Goal: Information Seeking & Learning: Learn about a topic

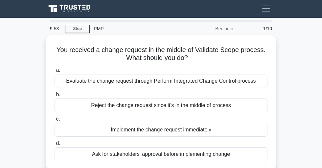
scroll to position [3, 0]
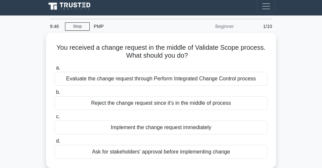
click at [70, 79] on div "Evaluate the change request through Perform Integrated Change Control process" at bounding box center [161, 79] width 213 height 14
click at [55, 70] on input "a. Evaluate the change request through Perform Integrated Change Control process" at bounding box center [55, 68] width 0 height 4
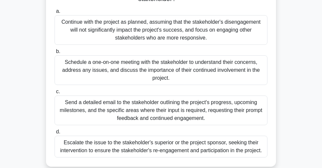
scroll to position [107, 0]
click at [69, 61] on div "Schedule a one-on-one meeting with the stakeholder to understand their concerns…" at bounding box center [161, 70] width 213 height 30
click at [55, 54] on input "b. Schedule a one-on-one meeting with the stakeholder to understand their conce…" at bounding box center [55, 51] width 0 height 4
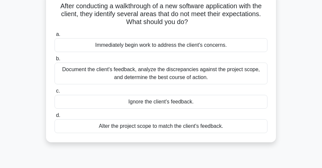
scroll to position [0, 0]
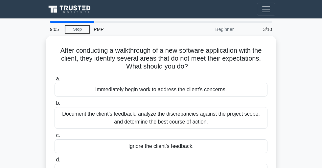
click at [71, 116] on div "Document the client's feedback, analyze the discrepancies against the project s…" at bounding box center [161, 118] width 213 height 22
click at [55, 105] on input "b. Document the client's feedback, analyze the discrepancies against the projec…" at bounding box center [55, 103] width 0 height 4
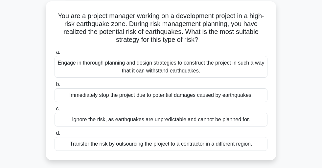
scroll to position [35, 0]
click at [66, 62] on div "Engage in thorough planning and design strategies to construct the project in s…" at bounding box center [161, 67] width 213 height 22
click at [55, 54] on input "a. Engage in thorough planning and design strategies to construct the project i…" at bounding box center [55, 52] width 0 height 4
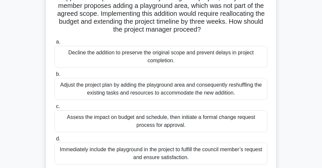
scroll to position [62, 0]
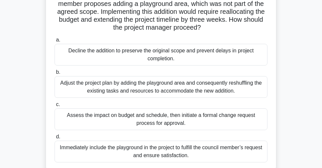
click at [249, 115] on div "Assess the impact on budget and schedule, then initiate a formal change request…" at bounding box center [161, 119] width 213 height 22
click at [55, 106] on input "c. Assess the impact on budget and schedule, then initiate a formal change requ…" at bounding box center [55, 104] width 0 height 4
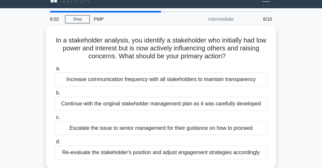
scroll to position [0, 0]
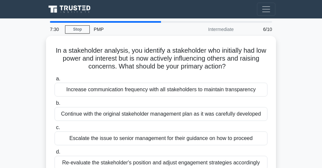
click at [73, 163] on div "Re-evaluate the stakeholder's position and adjust engagement strategies accordi…" at bounding box center [161, 162] width 213 height 14
click at [55, 154] on input "d. Re-evaluate the stakeholder's position and adjust engagement strategies acco…" at bounding box center [55, 151] width 0 height 4
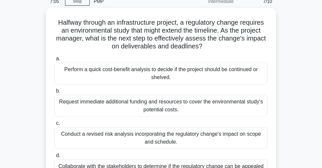
scroll to position [29, 0]
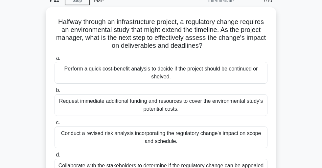
click at [75, 134] on div "Conduct a revised risk analysis incorporating the regulatory change's impact on…" at bounding box center [161, 137] width 213 height 22
click at [55, 125] on input "c. Conduct a revised risk analysis incorporating the regulatory change's impact…" at bounding box center [55, 122] width 0 height 4
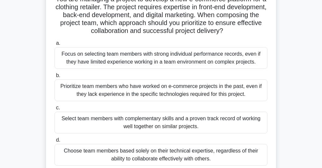
scroll to position [52, 0]
click at [70, 120] on div "Select team members with complementary skills and a proven track record of work…" at bounding box center [161, 122] width 213 height 22
click at [55, 109] on input "c. Select team members with complementary skills and a proven track record of w…" at bounding box center [55, 107] width 0 height 4
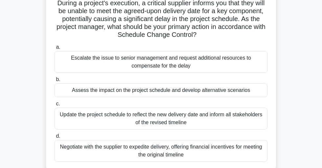
scroll to position [49, 0]
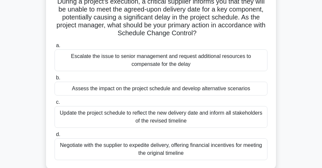
click at [83, 85] on div "Assess the impact on the project schedule and develop alternative scenarios" at bounding box center [161, 88] width 213 height 14
click at [55, 80] on input "b. Assess the impact on the project schedule and develop alternative scenarios" at bounding box center [55, 78] width 0 height 4
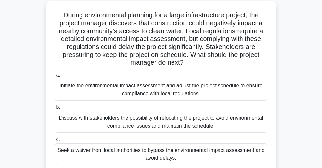
scroll to position [35, 0]
click at [75, 117] on div "Discuss with stakeholders the possibility of relocating the project to avoid en…" at bounding box center [161, 122] width 213 height 22
click at [55, 110] on input "b. Discuss with stakeholders the possibility of relocating the project to avoid…" at bounding box center [55, 107] width 0 height 4
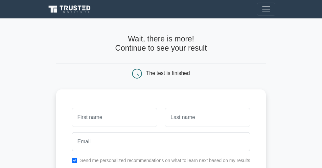
click at [87, 116] on input "text" at bounding box center [114, 117] width 85 height 19
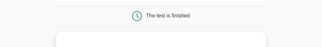
scroll to position [92, 0]
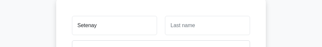
type input "Setenay"
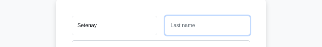
click at [179, 19] on input "text" at bounding box center [207, 25] width 85 height 19
type input "Demir"
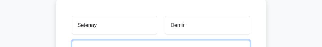
type input "setenay.demr@gmail.com"
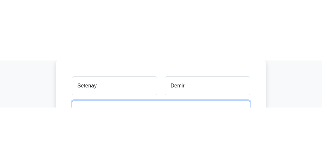
scroll to position [117, 0]
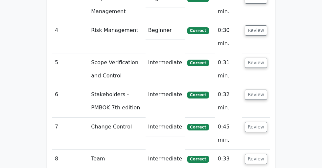
scroll to position [967, 0]
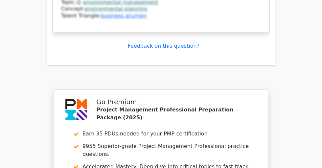
scroll to position [1547, 0]
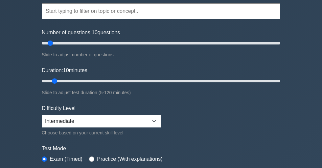
scroll to position [60, 0]
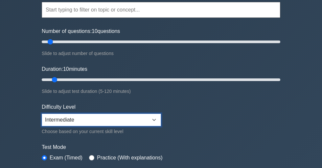
click at [154, 118] on select "Beginner Intermediate Expert" at bounding box center [101, 119] width 119 height 12
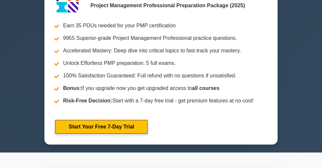
scroll to position [280, 0]
